Goal: Check status: Check status

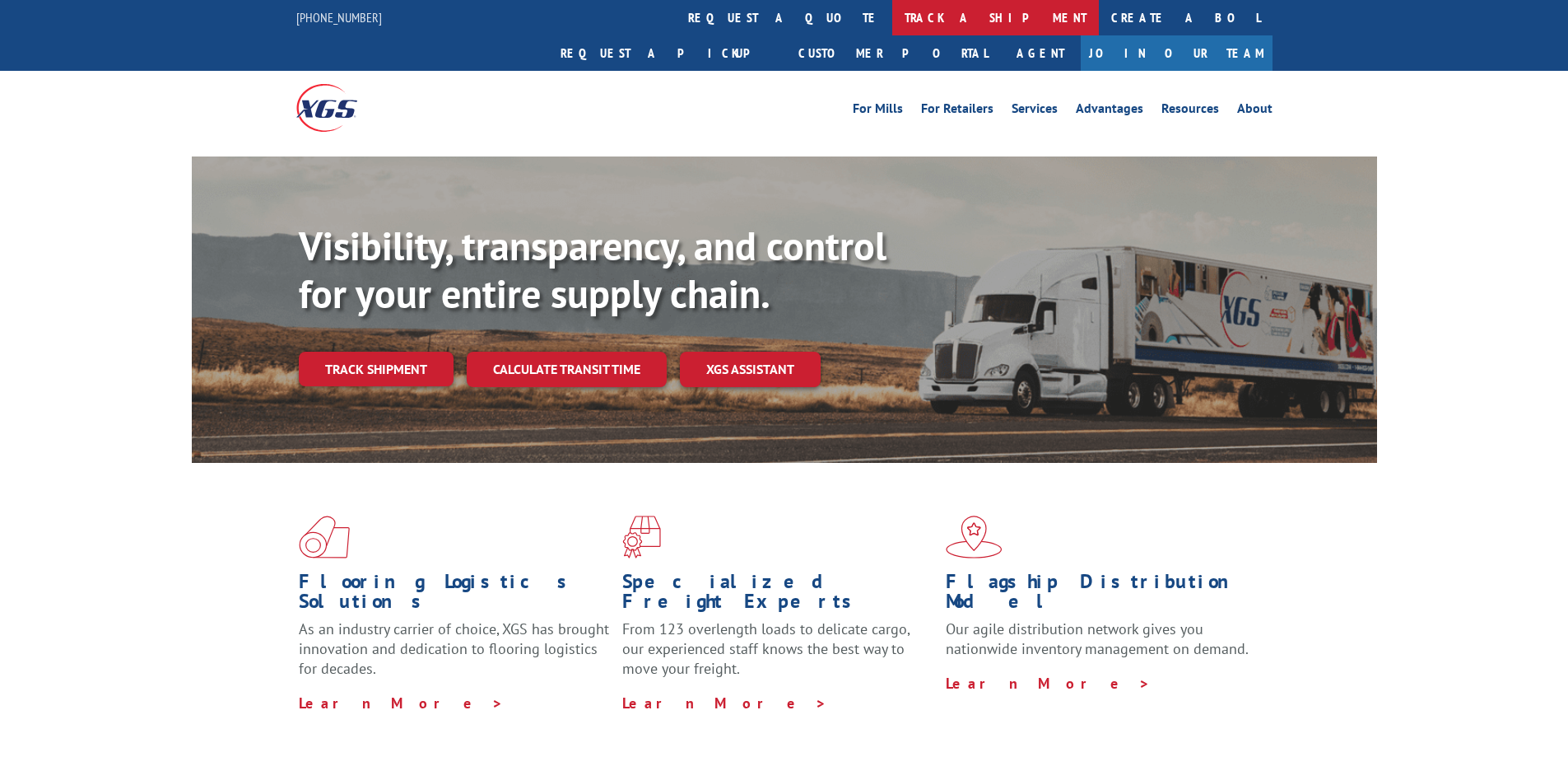
click at [893, 17] on link "track a shipment" at bounding box center [996, 17] width 207 height 35
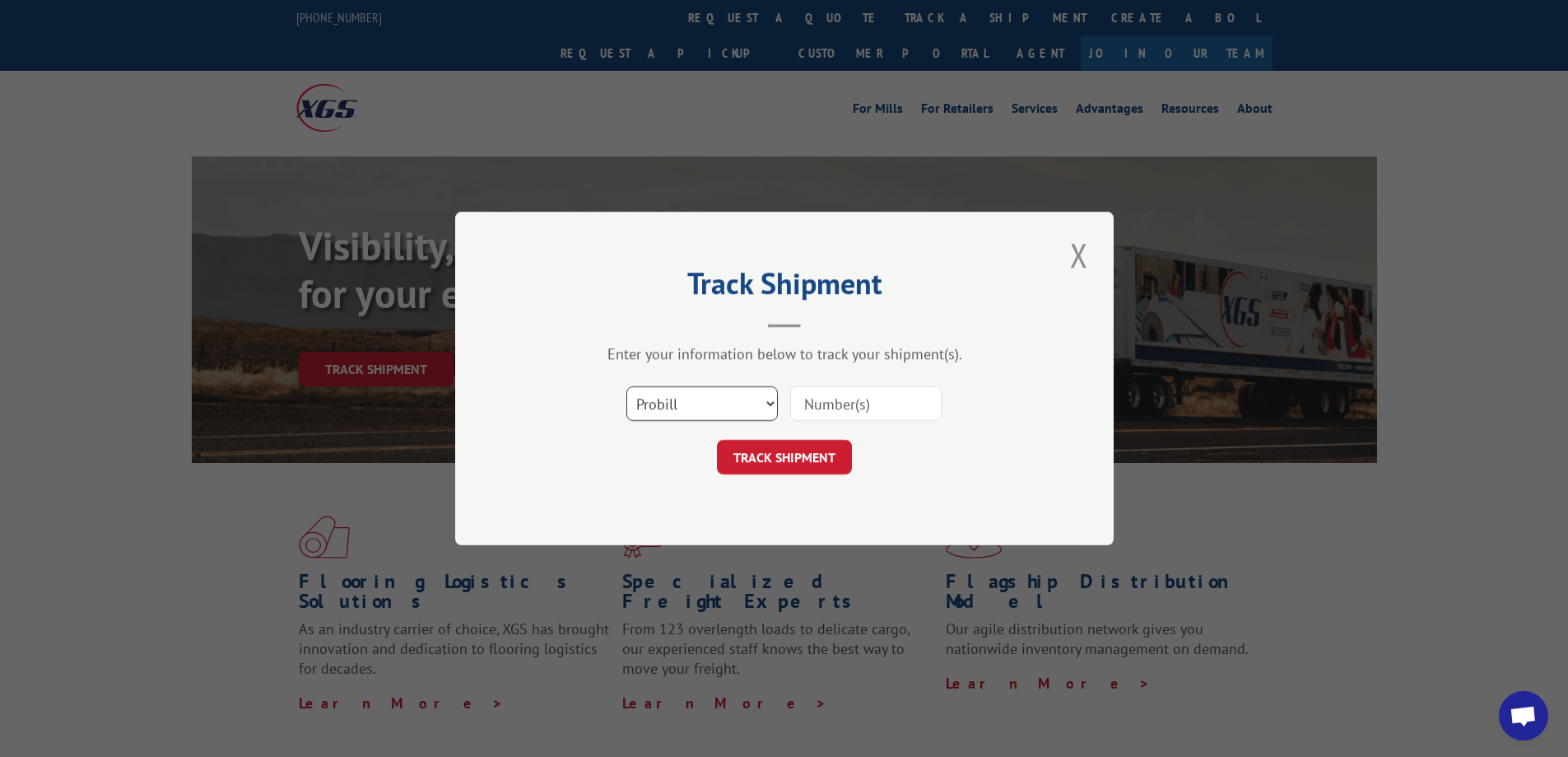
click at [768, 404] on select "Select category... Probill BOL PO" at bounding box center [702, 404] width 152 height 35
select select "bol"
click at [627, 386] on select "Select category... Probill BOL PO" at bounding box center [702, 404] width 152 height 35
click at [836, 400] on input at bounding box center [866, 404] width 152 height 35
type input "4896171"
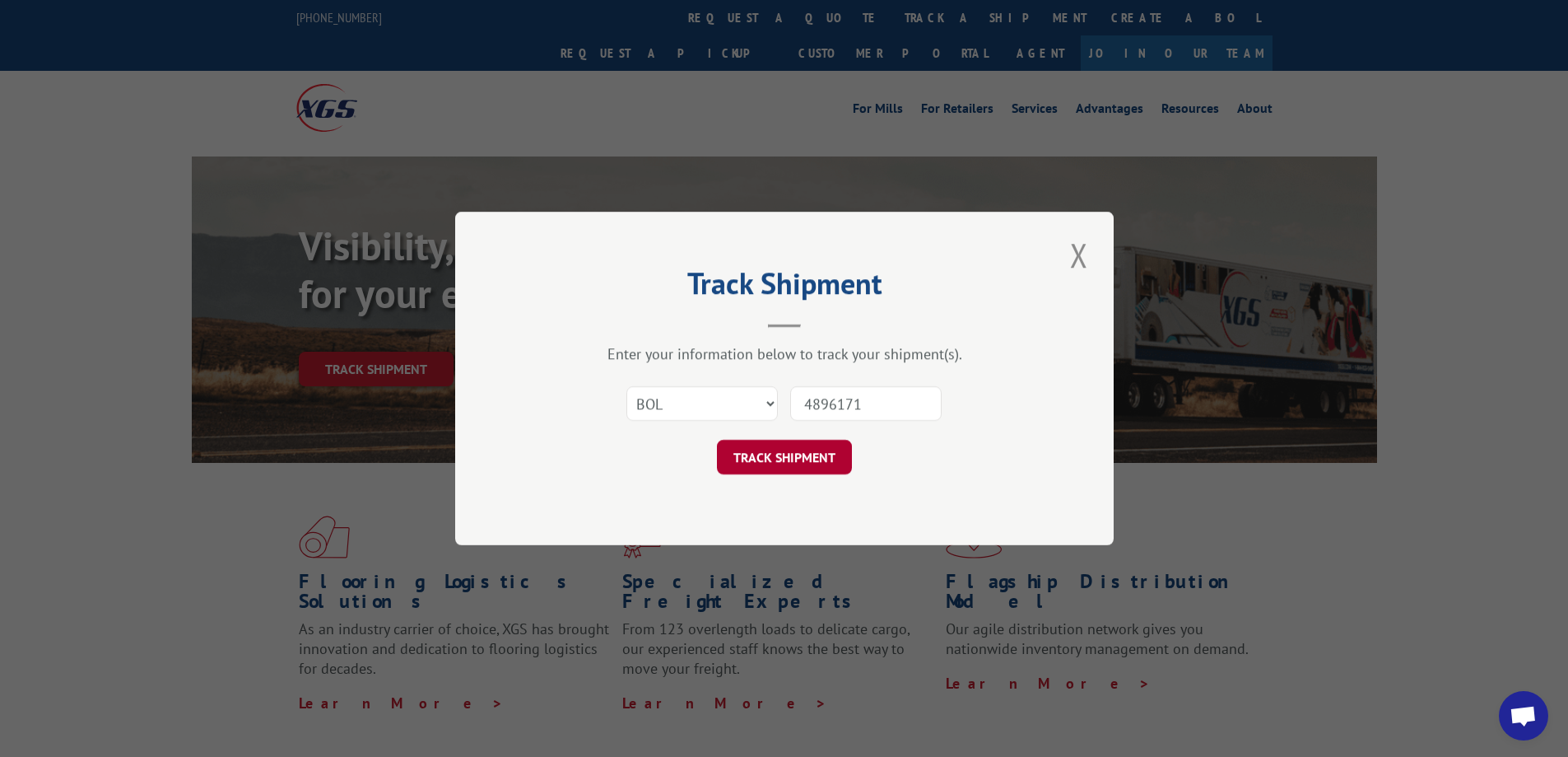
click at [810, 463] on button "TRACK SHIPMENT" at bounding box center [785, 457] width 135 height 35
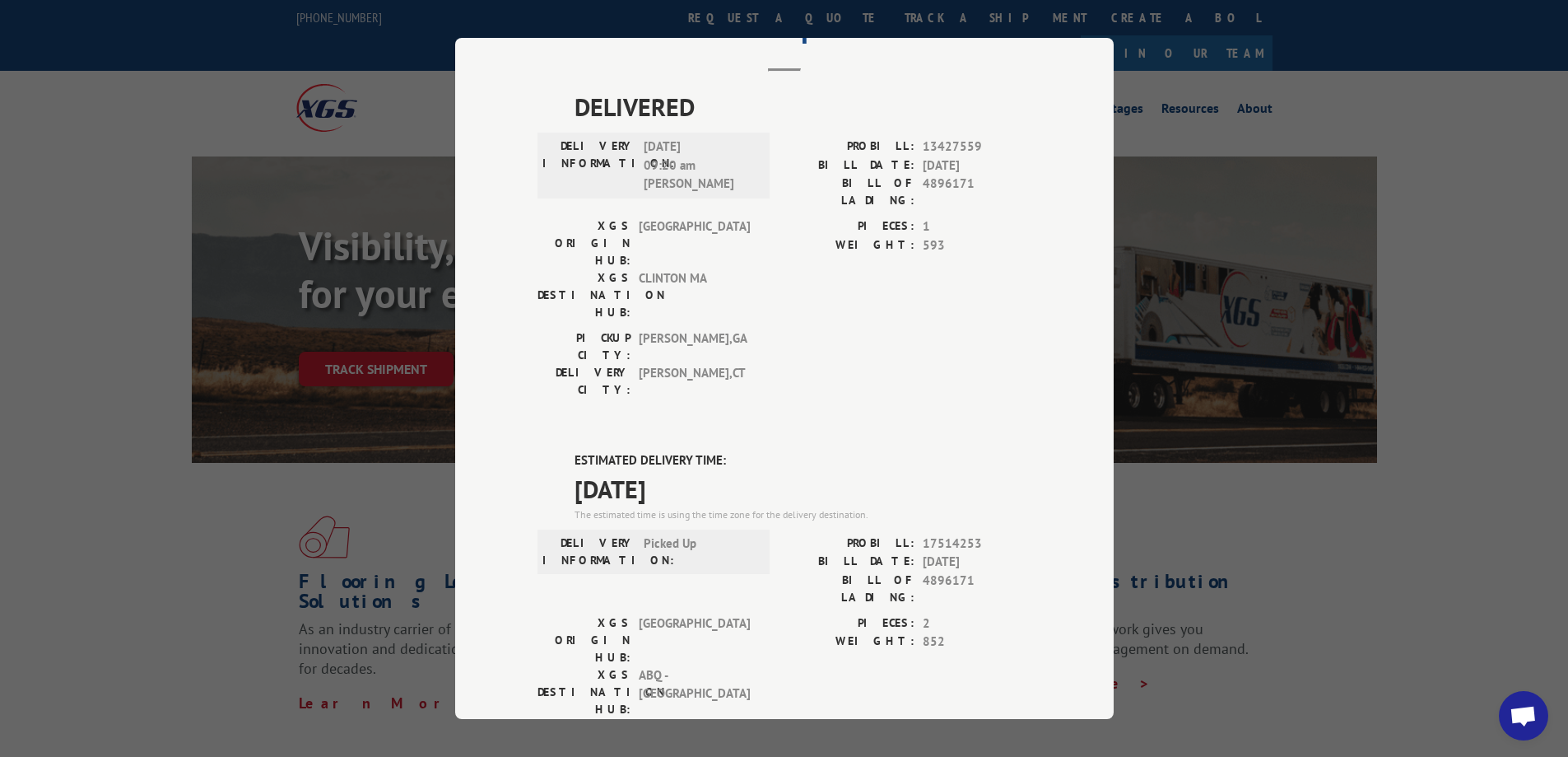
scroll to position [165, 0]
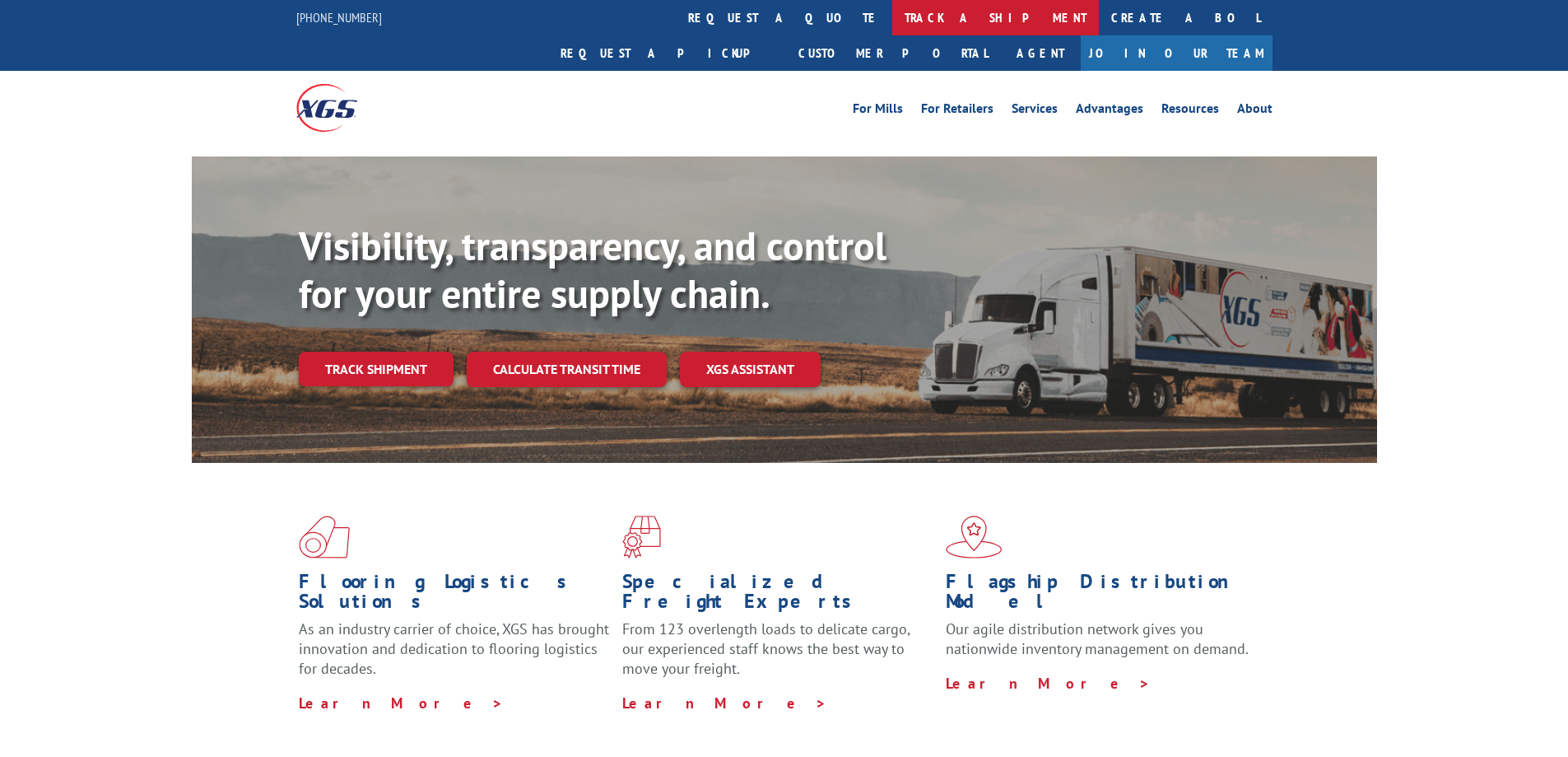
click at [893, 18] on link "track a shipment" at bounding box center [996, 17] width 207 height 35
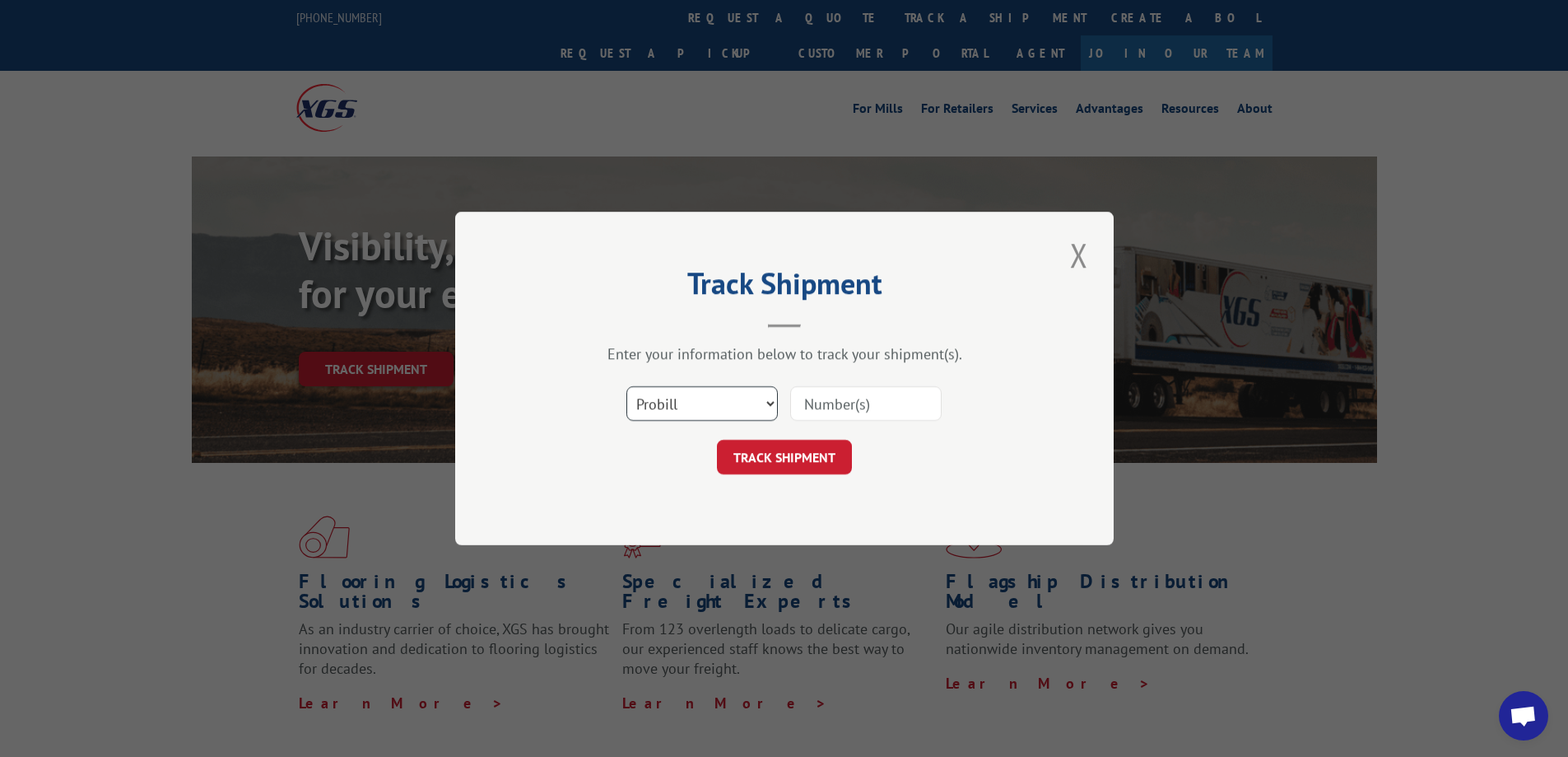
click at [772, 400] on select "Select category... Probill BOL PO" at bounding box center [702, 404] width 152 height 35
select select "bol"
click at [627, 386] on select "Select category... Probill BOL PO" at bounding box center [702, 404] width 152 height 35
click at [771, 453] on button "TRACK SHIPMENT" at bounding box center [785, 457] width 135 height 35
type input "406391-01"
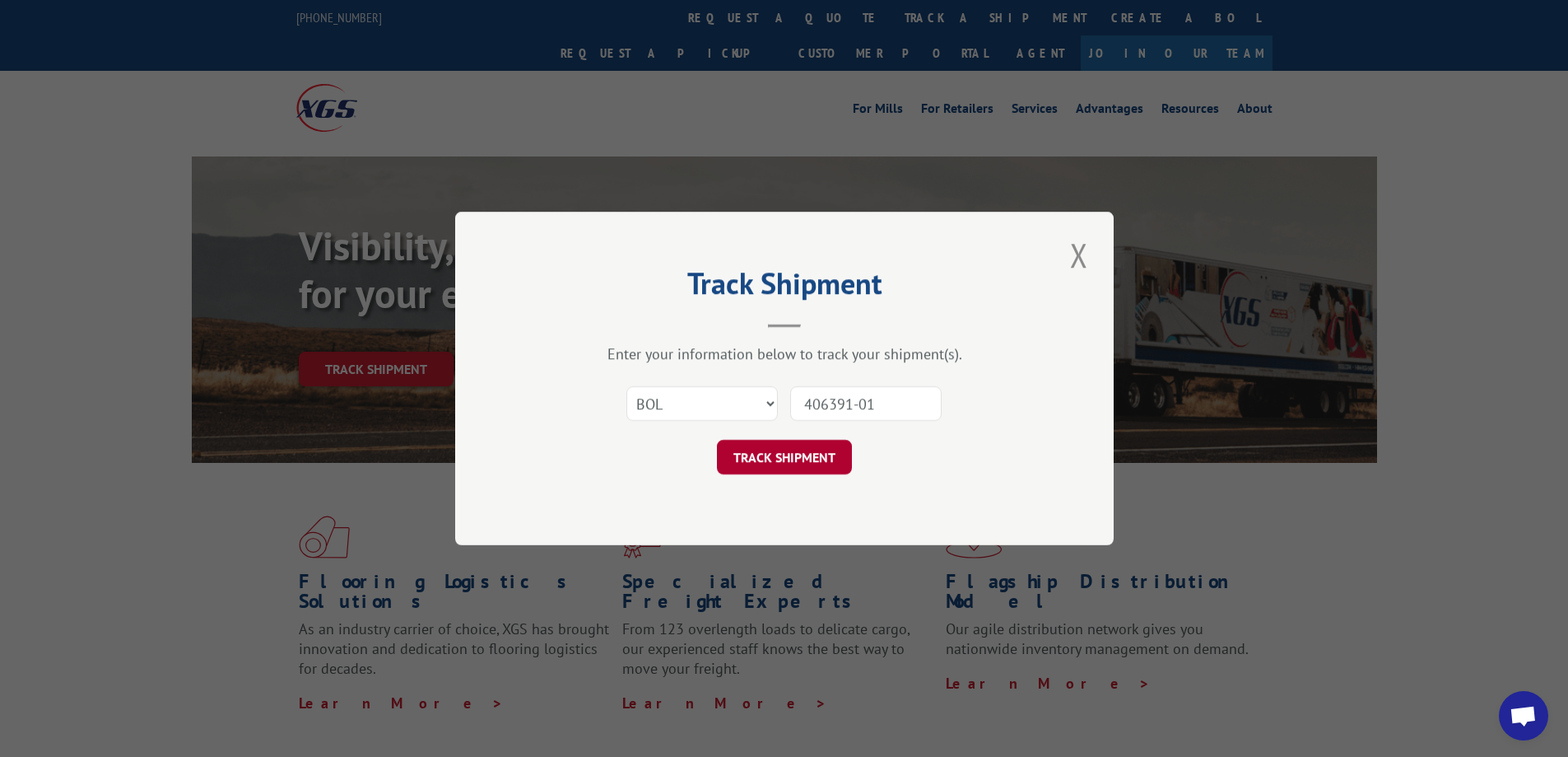
click button "TRACK SHIPMENT" at bounding box center [785, 457] width 135 height 35
